Goal: Information Seeking & Learning: Understand process/instructions

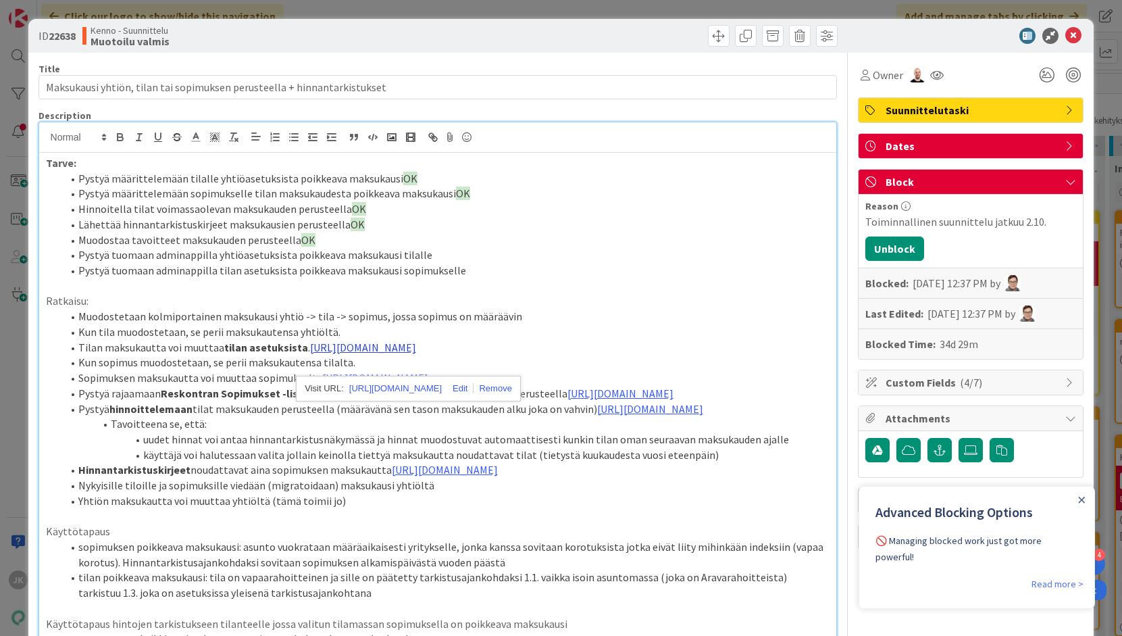
scroll to position [89, 0]
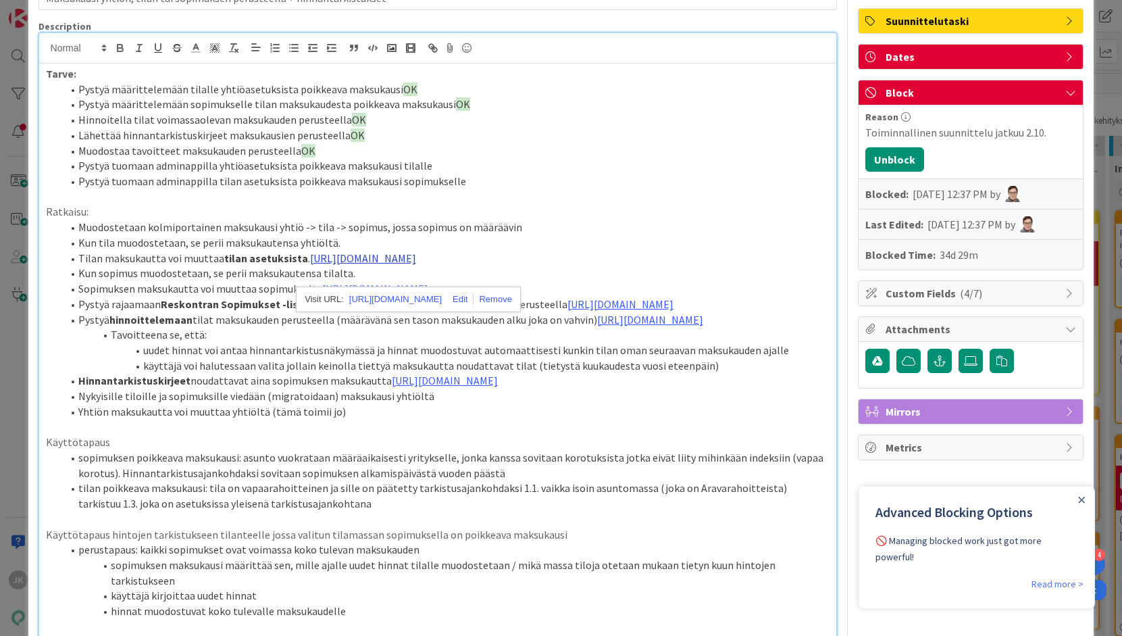
click at [383, 259] on link "[URL][DOMAIN_NAME]" at bounding box center [363, 258] width 106 height 14
click at [398, 299] on link "[URL][DOMAIN_NAME]" at bounding box center [395, 299] width 93 height 18
click at [567, 311] on link "[URL][DOMAIN_NAME]" at bounding box center [620, 304] width 106 height 14
click at [392, 388] on link "[URL][DOMAIN_NAME]" at bounding box center [411, 392] width 93 height 18
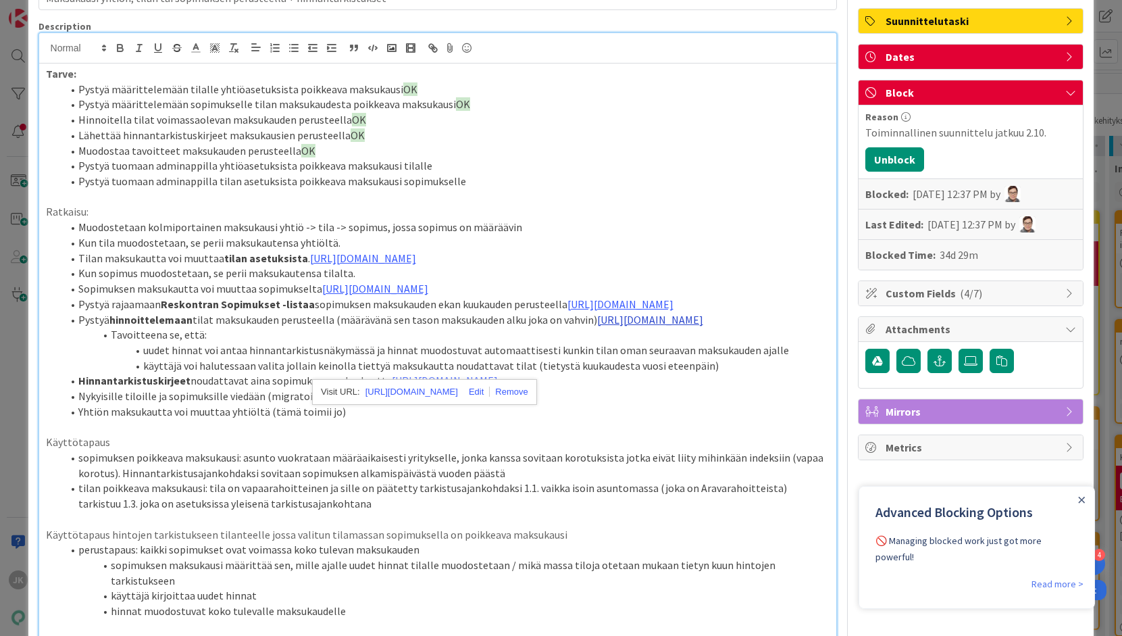
click at [597, 326] on link "[URL][DOMAIN_NAME]" at bounding box center [650, 320] width 106 height 14
click at [404, 437] on link "[URL][DOMAIN_NAME]" at bounding box center [411, 438] width 93 height 18
click at [430, 387] on link "[URL][DOMAIN_NAME]" at bounding box center [445, 380] width 106 height 14
click at [434, 511] on link "[URL][DOMAIN_NAME]" at bounding box center [408, 514] width 93 height 18
click at [567, 311] on link "[URL][DOMAIN_NAME]" at bounding box center [620, 304] width 106 height 14
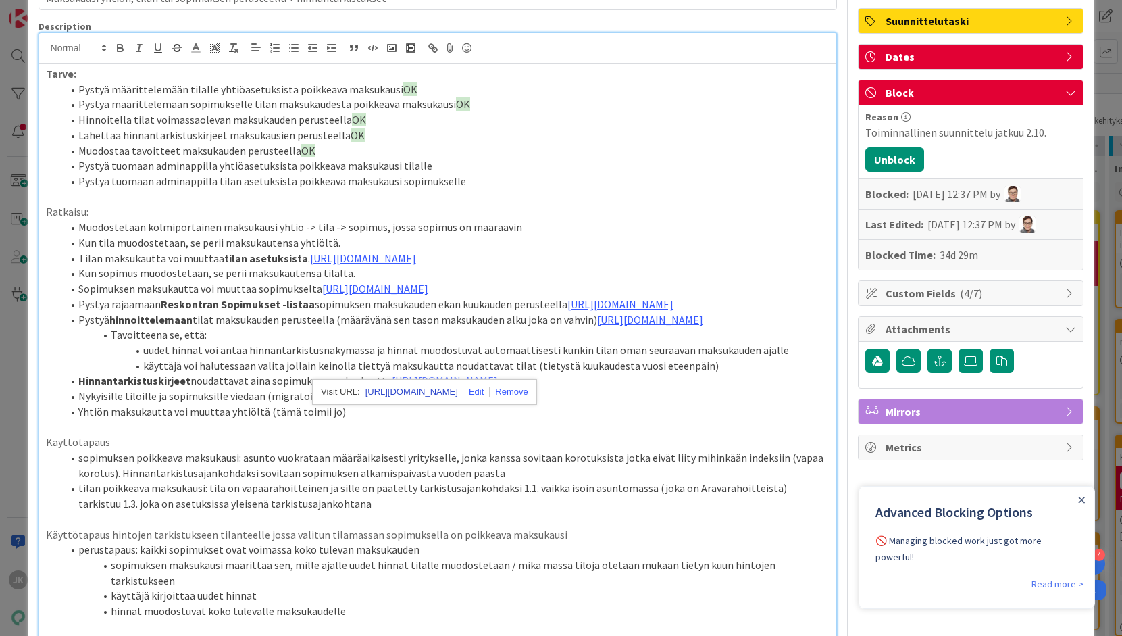
click at [376, 388] on link "[URL][DOMAIN_NAME]" at bounding box center [411, 392] width 93 height 18
click at [326, 295] on link "[URL][DOMAIN_NAME]" at bounding box center [375, 289] width 106 height 14
click at [352, 344] on link "[URL][DOMAIN_NAME]" at bounding box center [396, 346] width 93 height 18
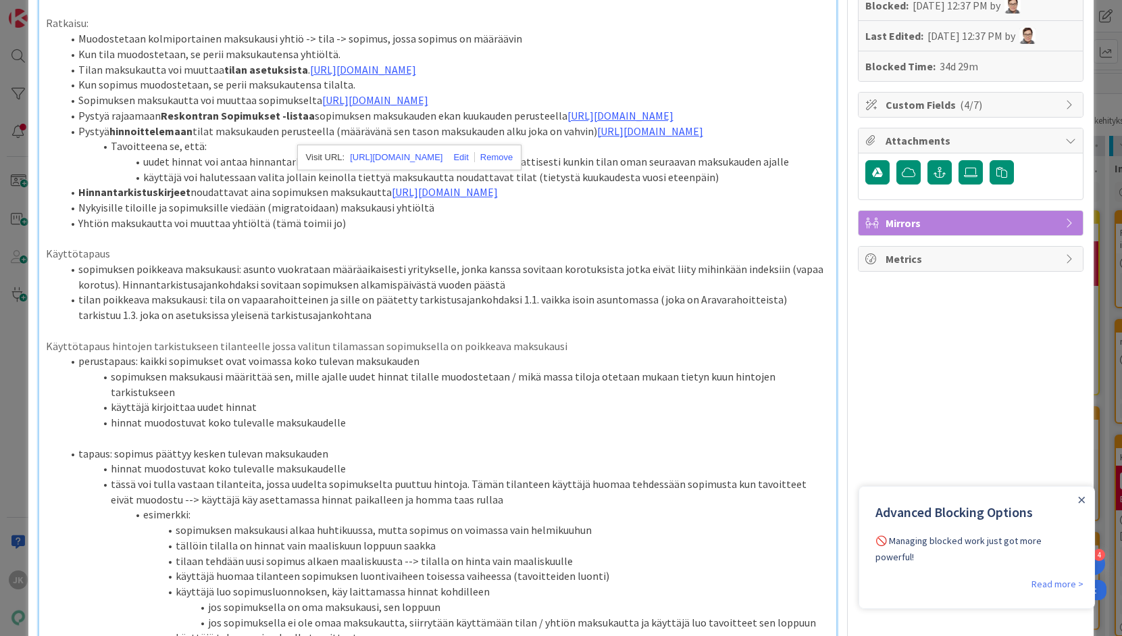
scroll to position [288, 0]
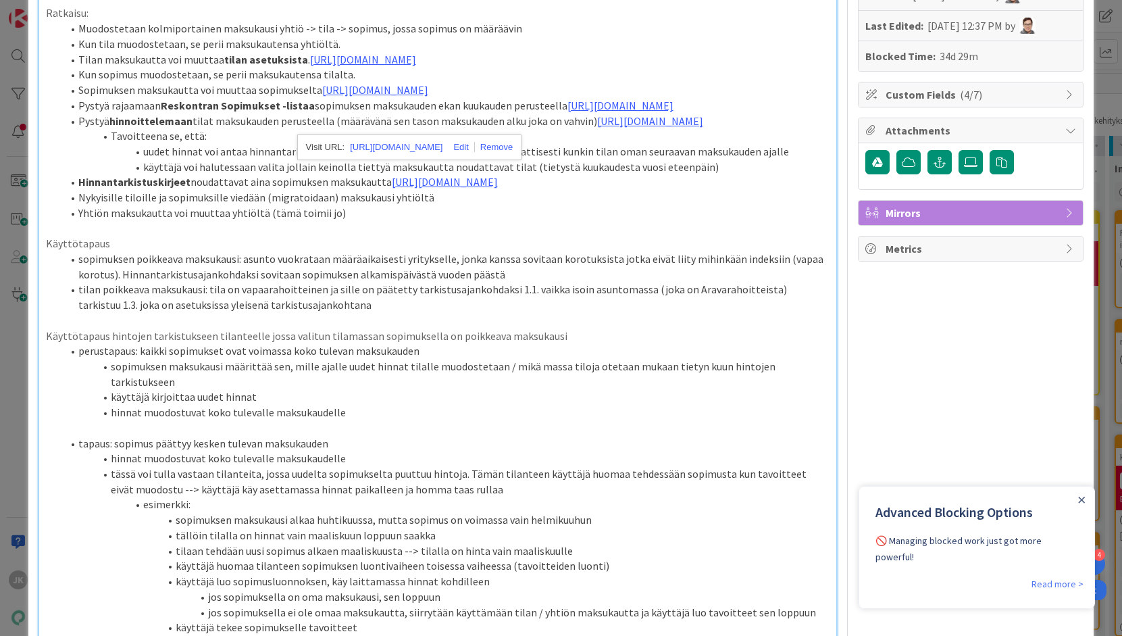
click at [401, 221] on li "Yhtiön maksukautta voi muuttaa yhtiöltä (tämä toimii jo)" at bounding box center [446, 213] width 768 height 16
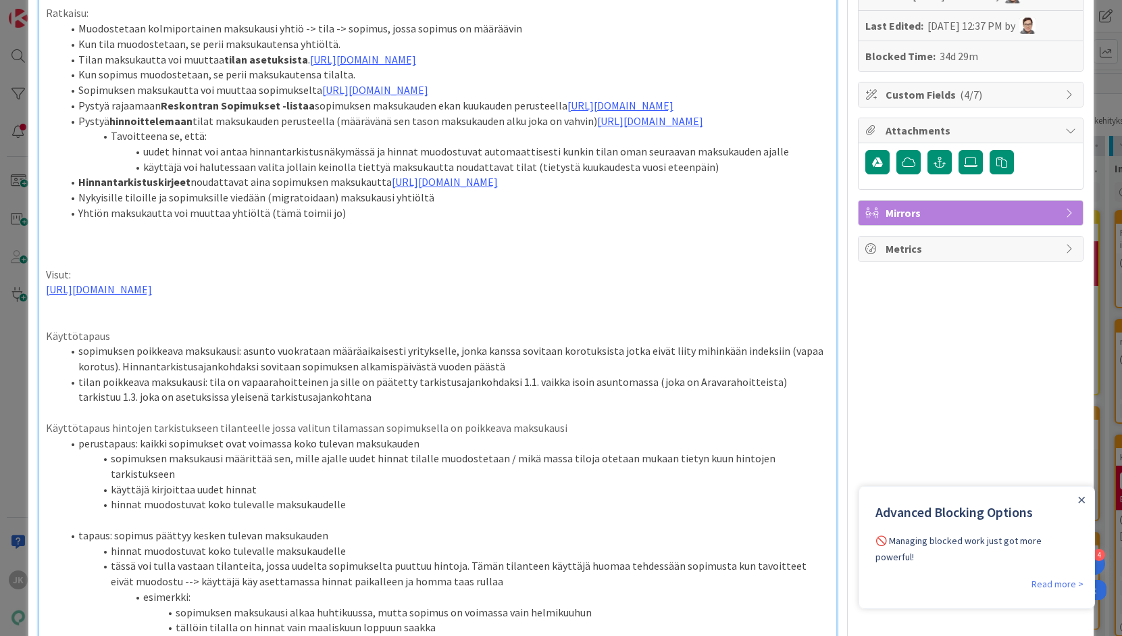
click at [85, 282] on p "Visut:" at bounding box center [438, 275] width 784 height 16
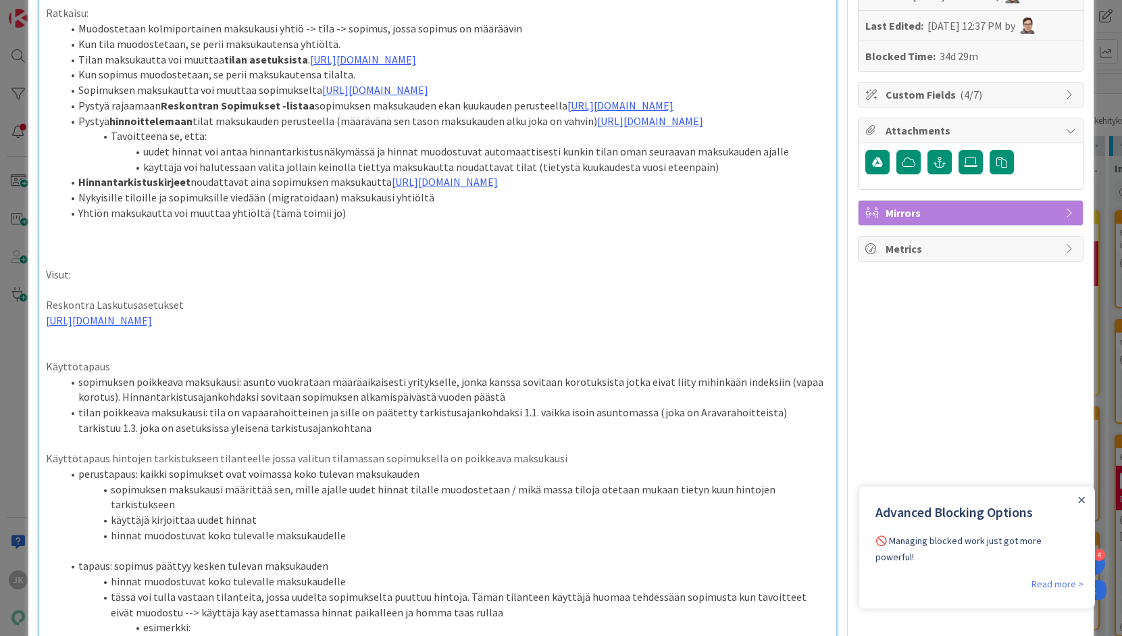
click at [619, 344] on p at bounding box center [438, 336] width 784 height 16
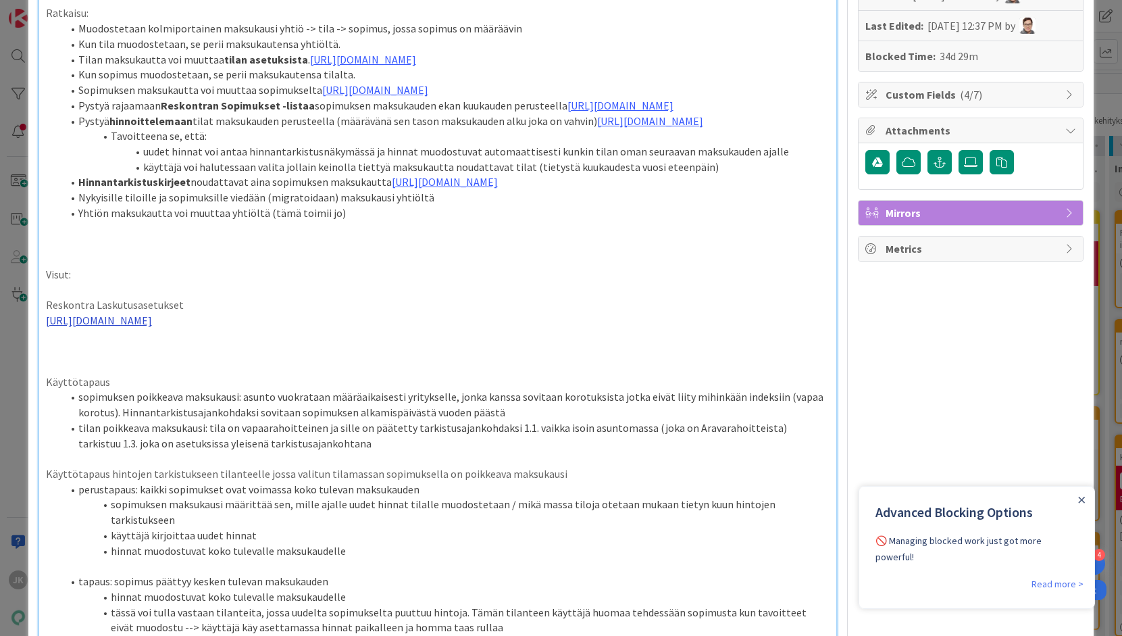
click at [152, 327] on link "[URL][DOMAIN_NAME]" at bounding box center [99, 320] width 106 height 14
click at [298, 457] on link "[URL][DOMAIN_NAME]" at bounding box center [278, 454] width 93 height 18
